Goal: Transaction & Acquisition: Purchase product/service

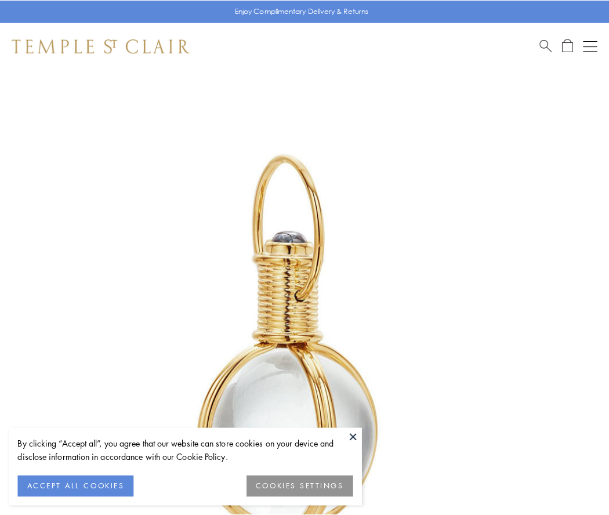
scroll to position [303, 0]
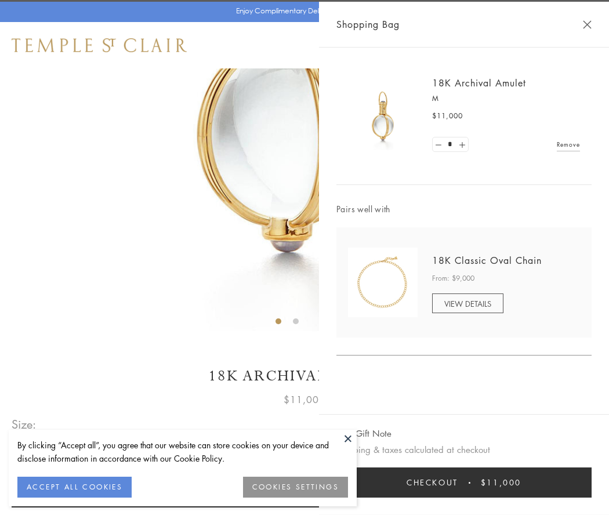
click at [464, 482] on button "Checkout $11,000" at bounding box center [463, 482] width 255 height 30
